Goal: Task Accomplishment & Management: Manage account settings

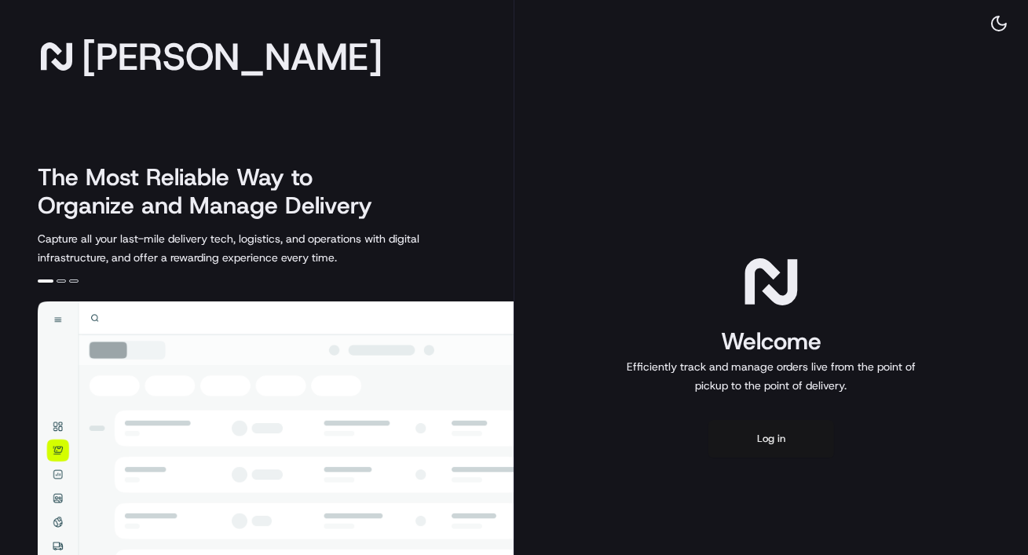
click at [794, 449] on button "Log in" at bounding box center [771, 439] width 126 height 38
